Goal: Information Seeking & Learning: Learn about a topic

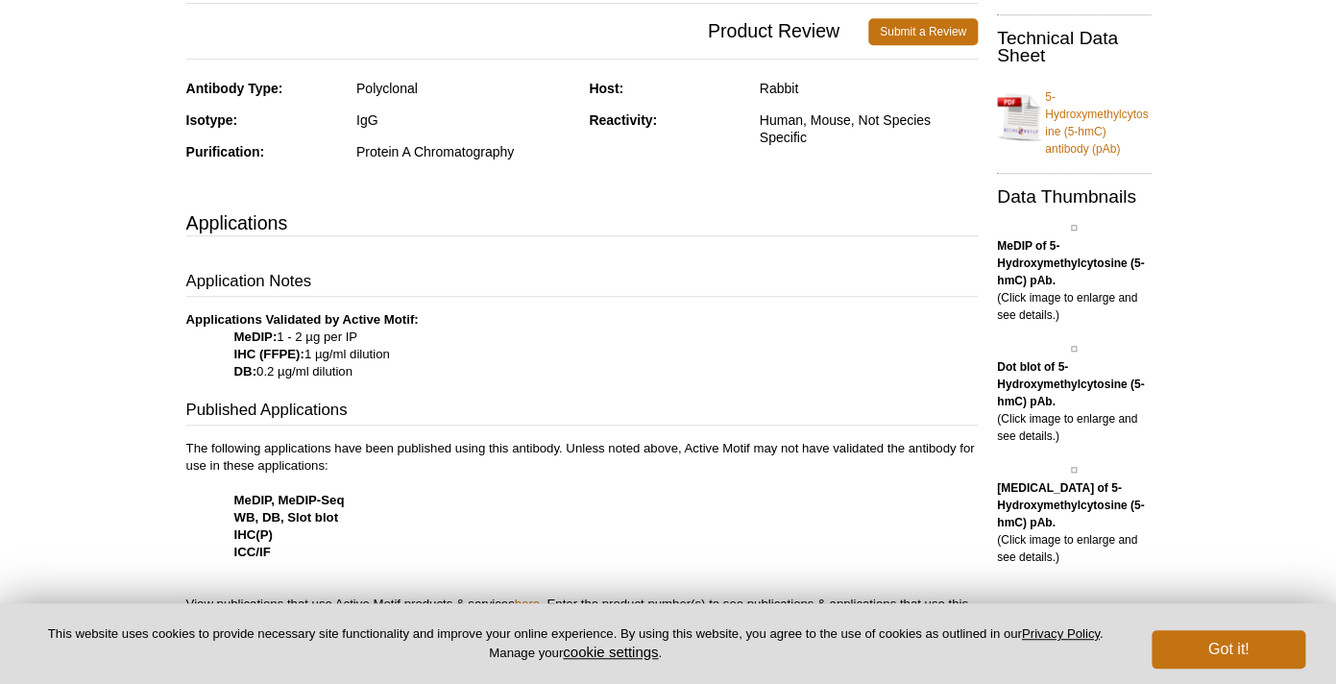
scroll to position [430, 0]
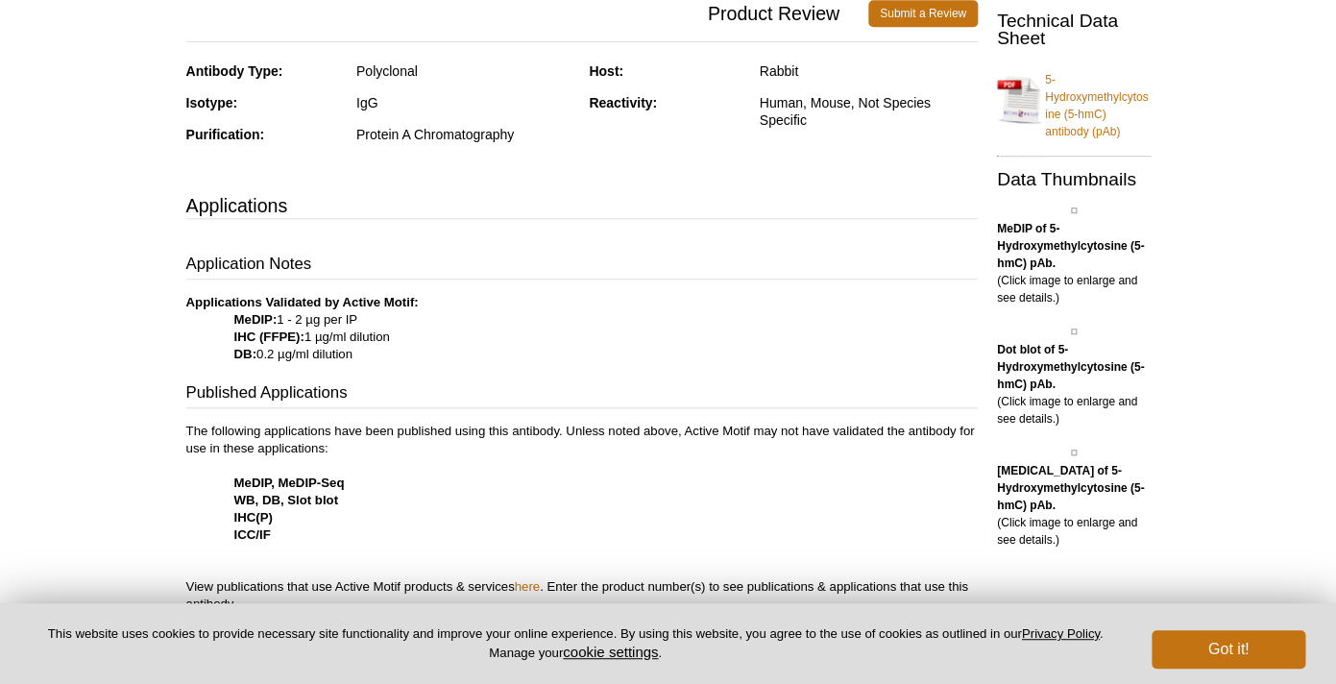
click at [347, 339] on p "Applications Validated by Active Motif: MeDIP: 1 - 2 µg per IP IHC (FFPE): 1 µg…" at bounding box center [581, 328] width 791 height 69
click at [328, 322] on p "Applications Validated by Active Motif: MeDIP: 1 - 2 µg per IP IHC (FFPE): 1 µg…" at bounding box center [581, 328] width 791 height 69
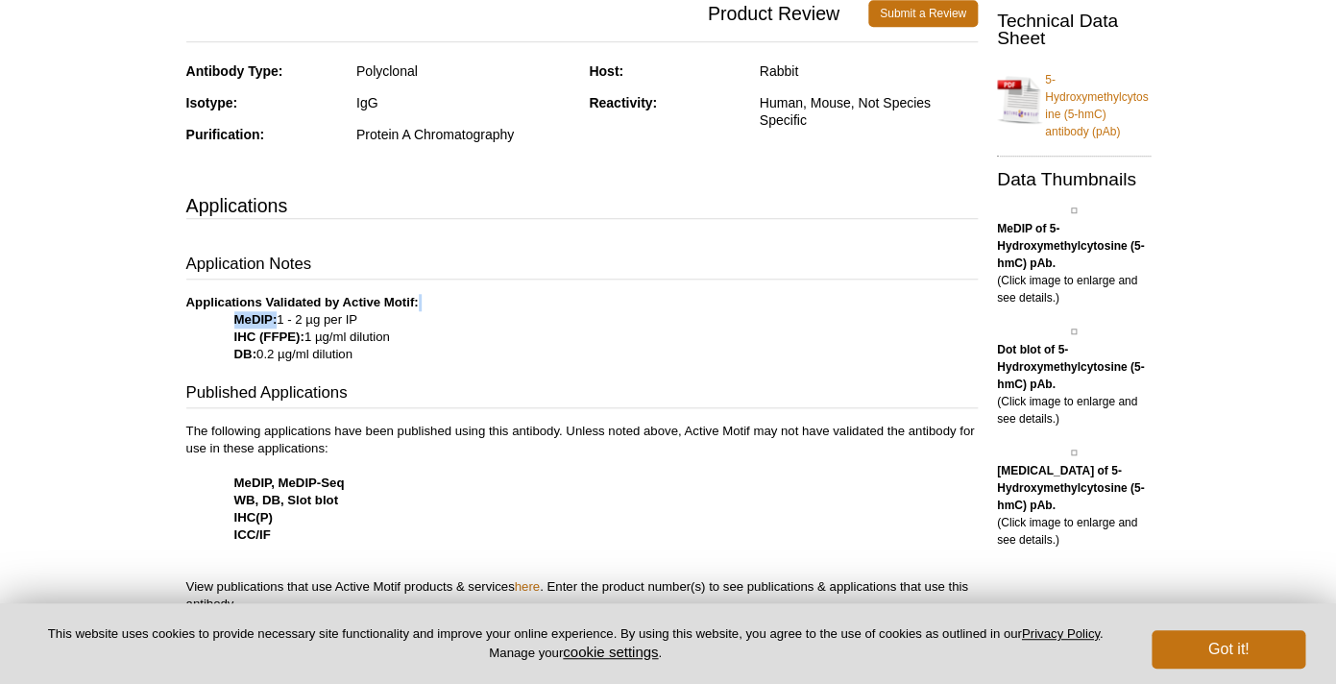
click at [328, 322] on p "Applications Validated by Active Motif: MeDIP: 1 - 2 µg per IP IHC (FFPE): 1 µg…" at bounding box center [581, 328] width 791 height 69
click at [500, 376] on div "Application Notes Applications Validated by Active Motif: MeDIP: 1 - 2 µg per I…" at bounding box center [581, 574] width 791 height 642
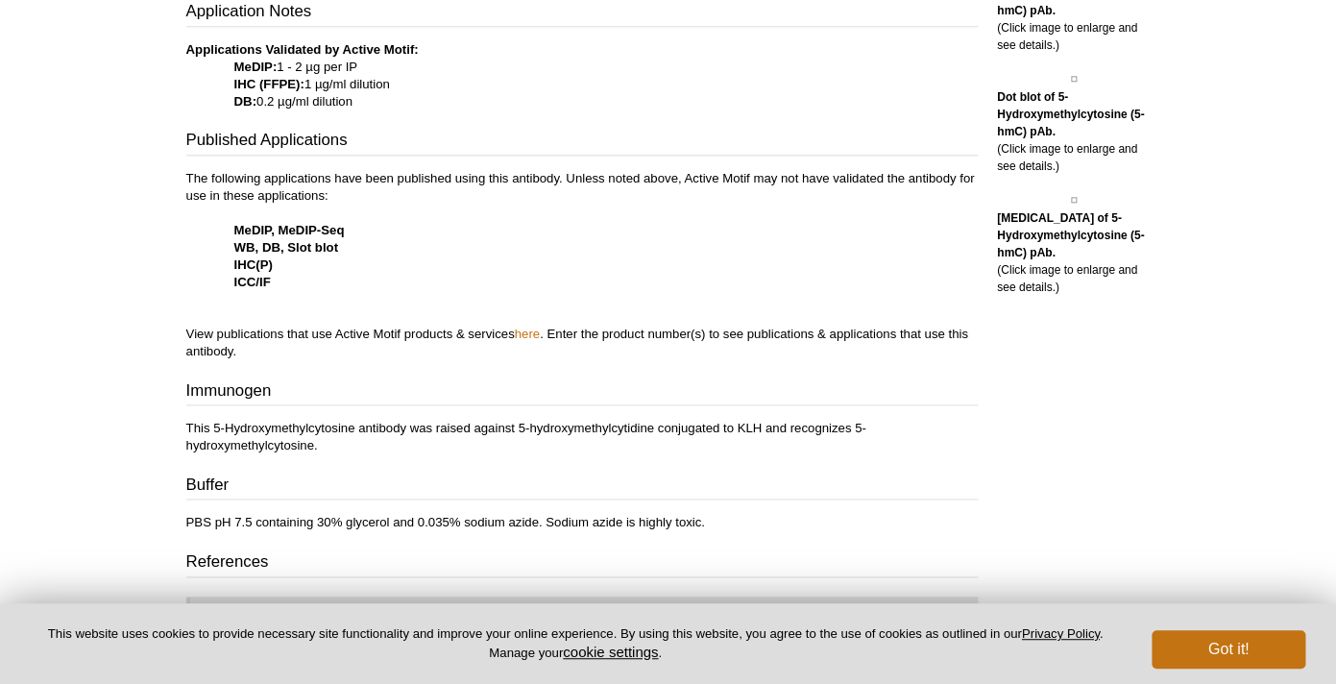
scroll to position [702, 0]
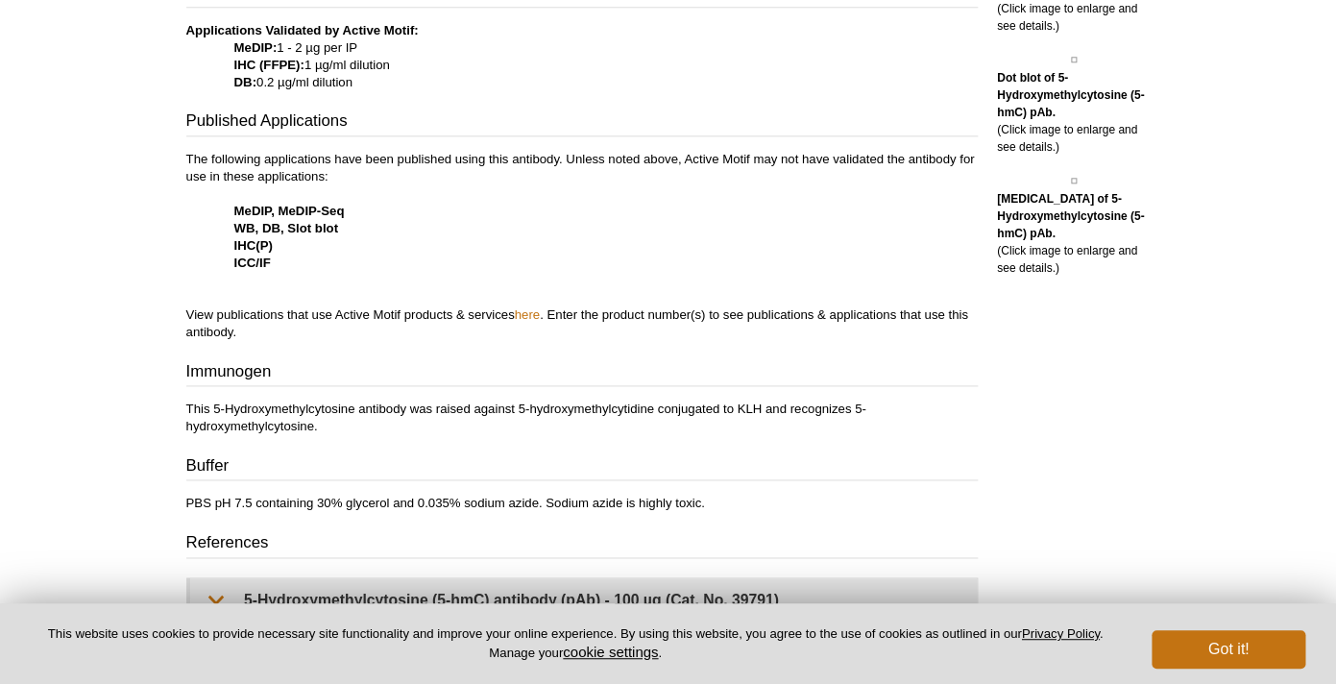
click at [399, 312] on p "The following applications have been published using this antibody. Unless note…" at bounding box center [581, 246] width 791 height 190
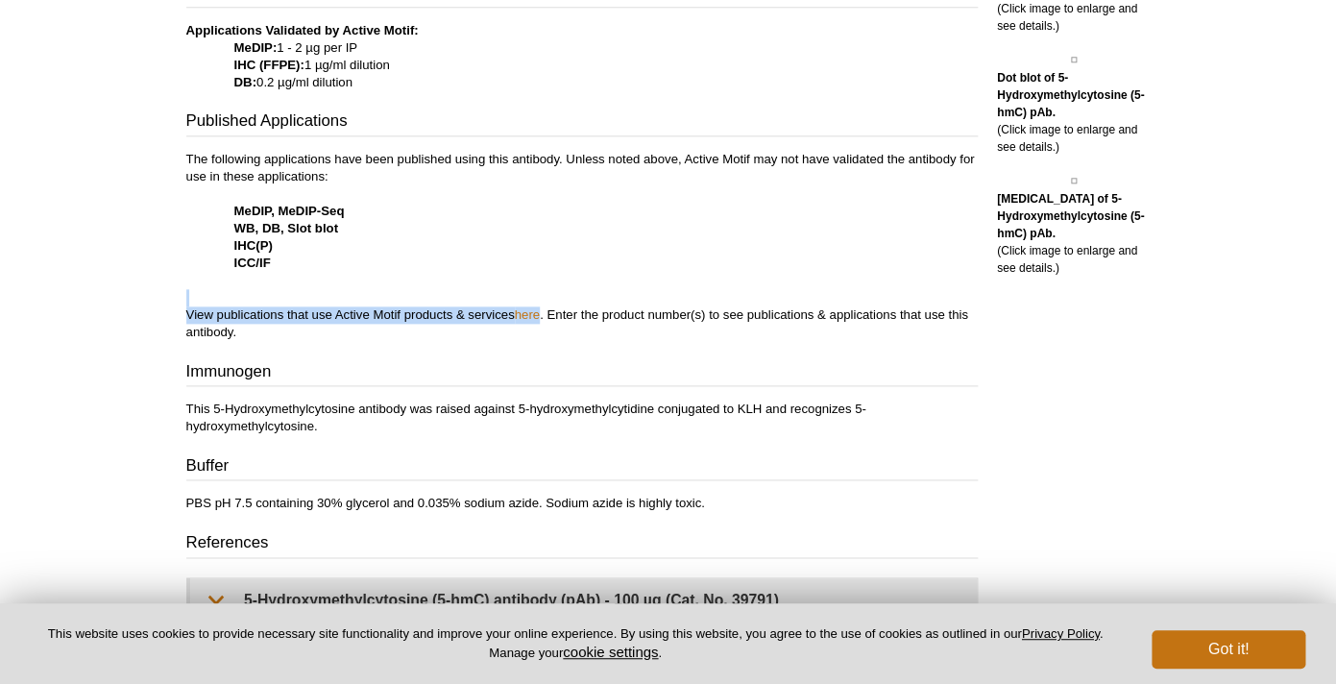
click at [399, 312] on p "The following applications have been published using this antibody. Unless note…" at bounding box center [581, 246] width 791 height 190
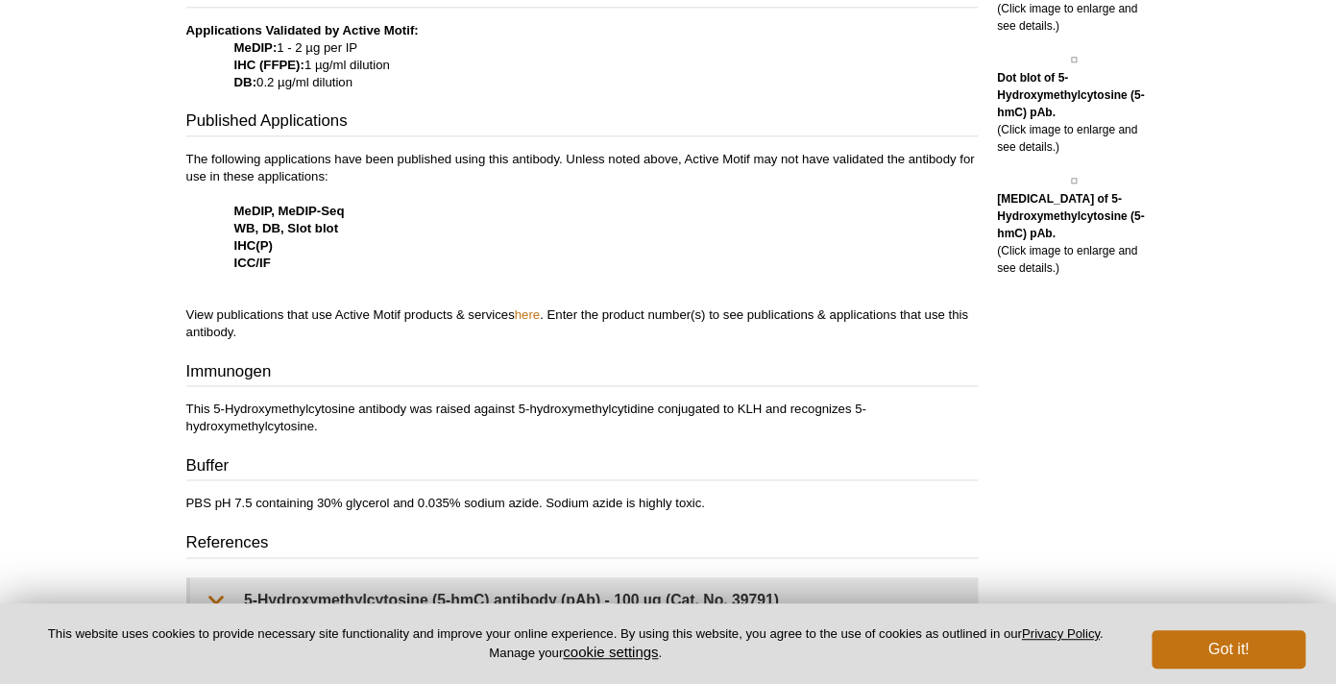
click at [438, 351] on div "Application Notes Applications Validated by Active Motif: MeDIP: 1 - 2 µg per I…" at bounding box center [581, 302] width 791 height 642
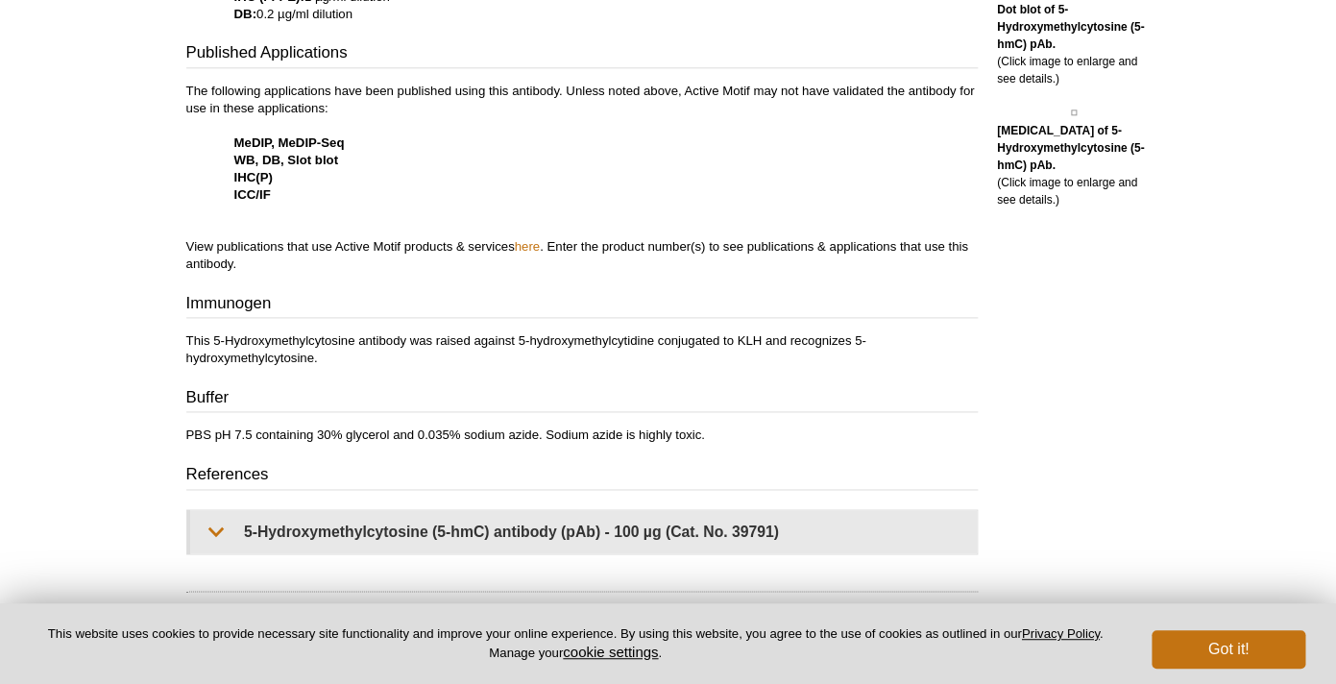
scroll to position [780, 0]
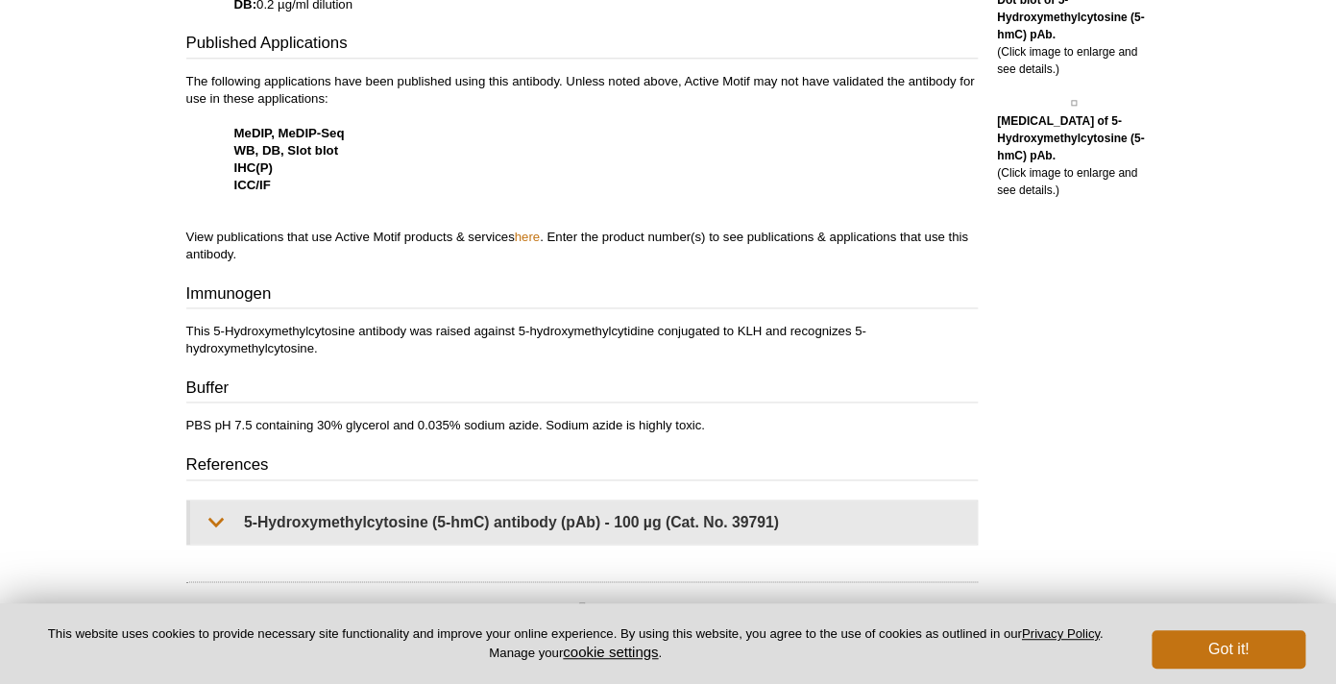
click at [399, 328] on p "This 5-Hydroxymethylcytosine antibody was raised against 5-hydroxymethylcytidin…" at bounding box center [581, 340] width 791 height 35
click at [427, 363] on div "Application Notes Applications Validated by Active Motif: MeDIP: 1 - 2 µg per I…" at bounding box center [581, 224] width 791 height 642
click at [439, 423] on p "PBS pH 7.5 containing 30% glycerol and 0.035% sodium azide. Sodium azide is hig…" at bounding box center [581, 425] width 791 height 17
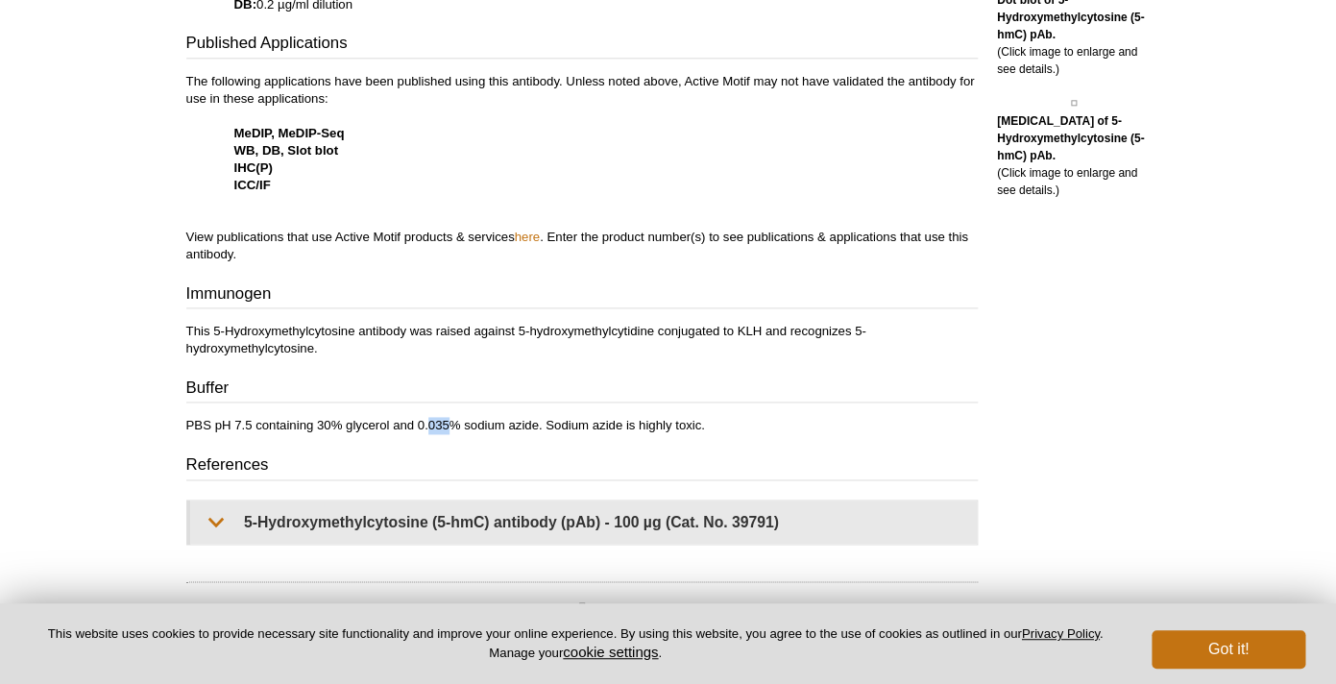
click at [439, 423] on p "PBS pH 7.5 containing 30% glycerol and 0.035% sodium azide. Sodium azide is hig…" at bounding box center [581, 425] width 791 height 17
click at [520, 452] on div "Application Notes Applications Validated by Active Motif: MeDIP: 1 - 2 µg per I…" at bounding box center [581, 224] width 791 height 642
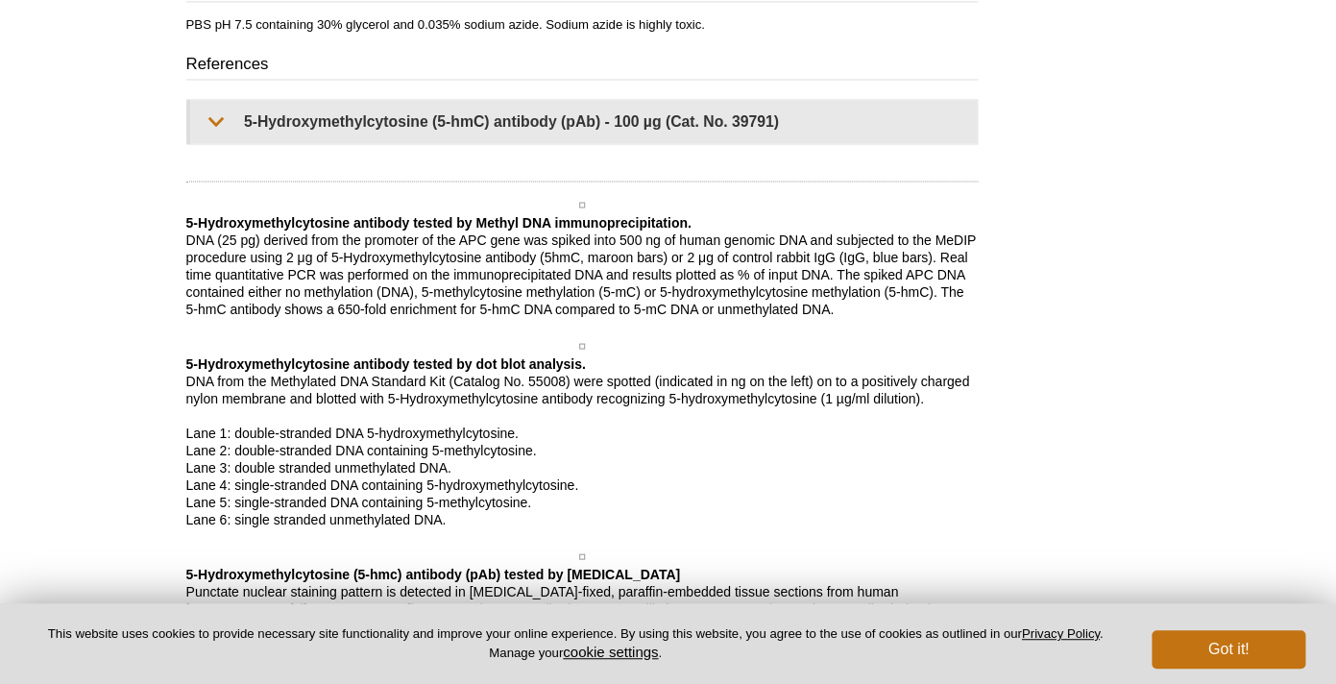
scroll to position [1229, 0]
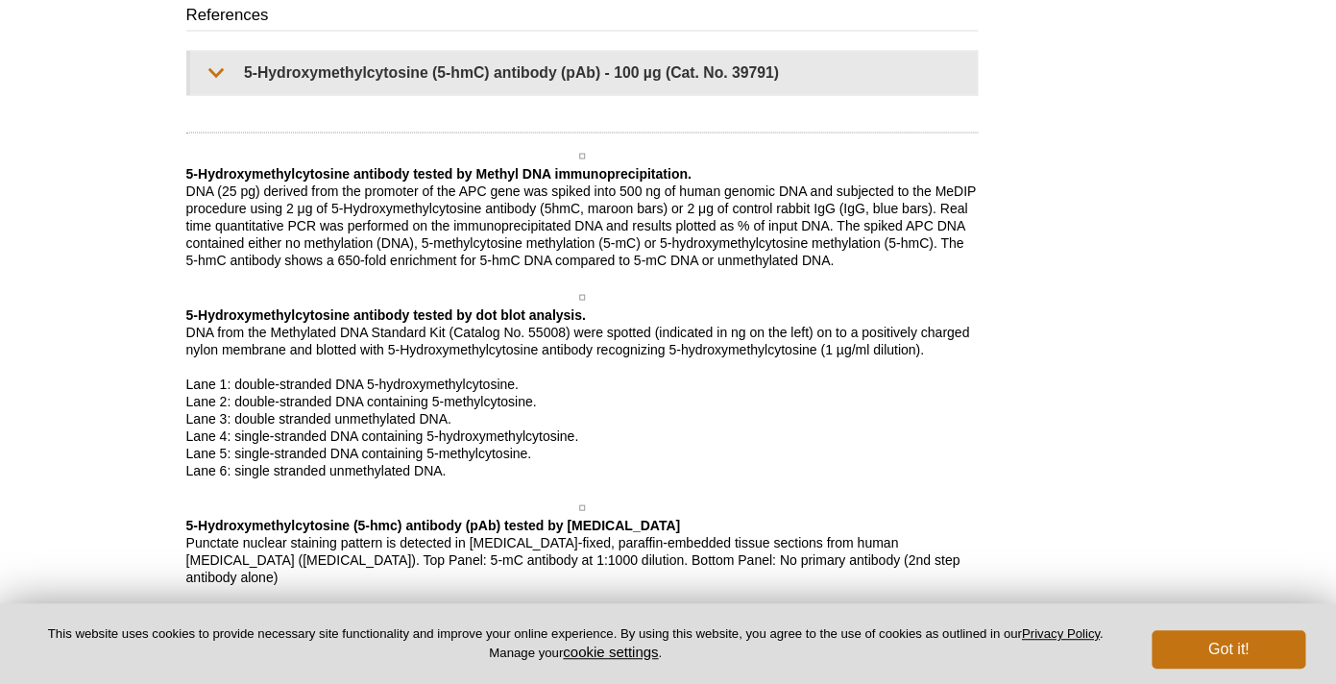
click at [971, 310] on p "5-Hydroxymethylcytosine antibody tested by dot blot analysis. DNA from the Meth…" at bounding box center [581, 391] width 791 height 173
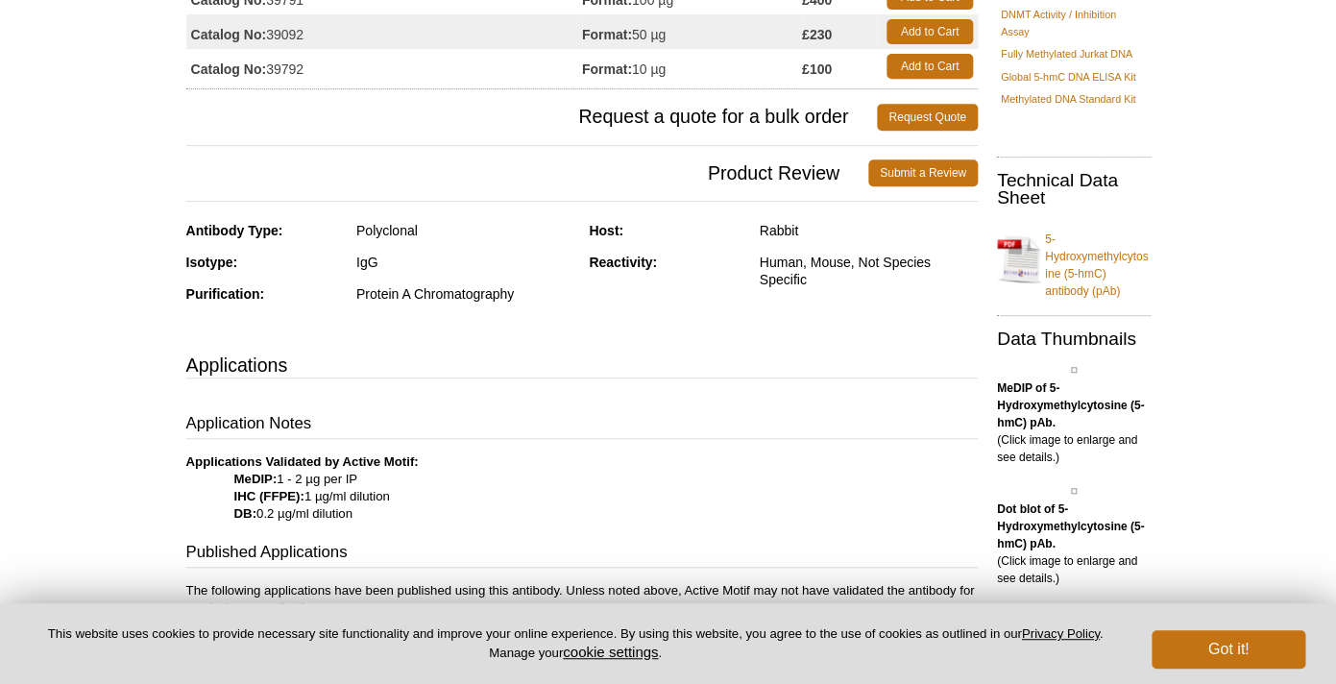
scroll to position [0, 0]
